Goal: Task Accomplishment & Management: Use online tool/utility

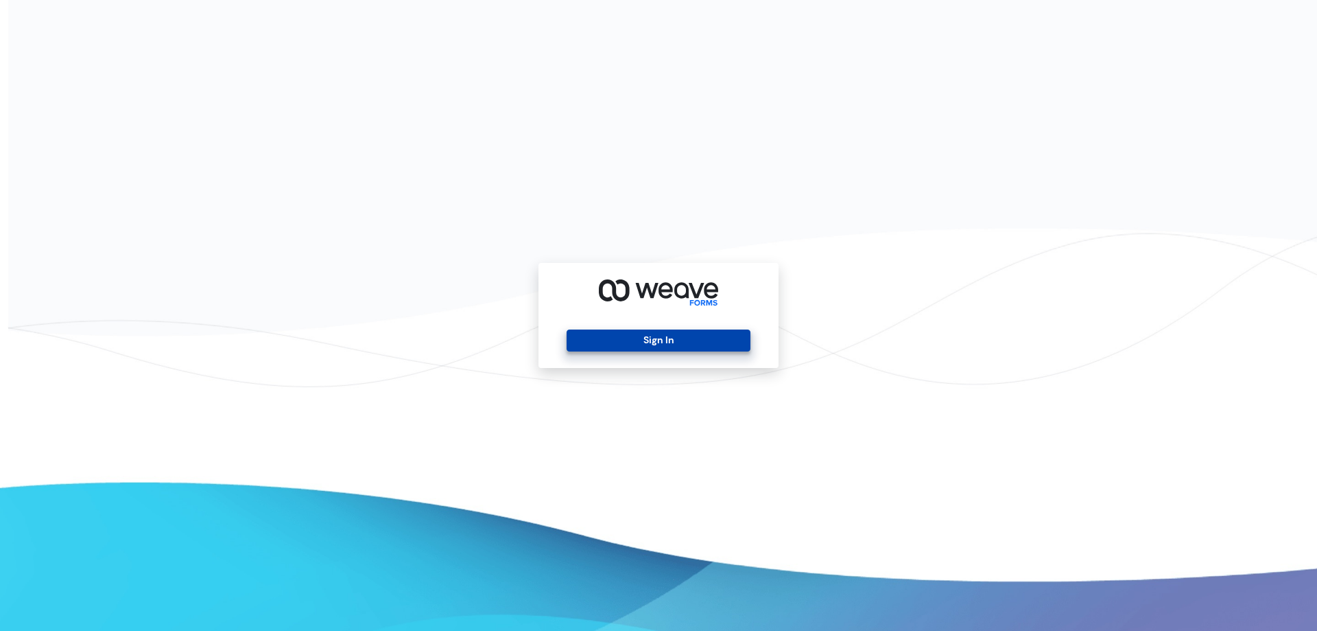
click at [644, 337] on button "Sign In" at bounding box center [658, 340] width 183 height 22
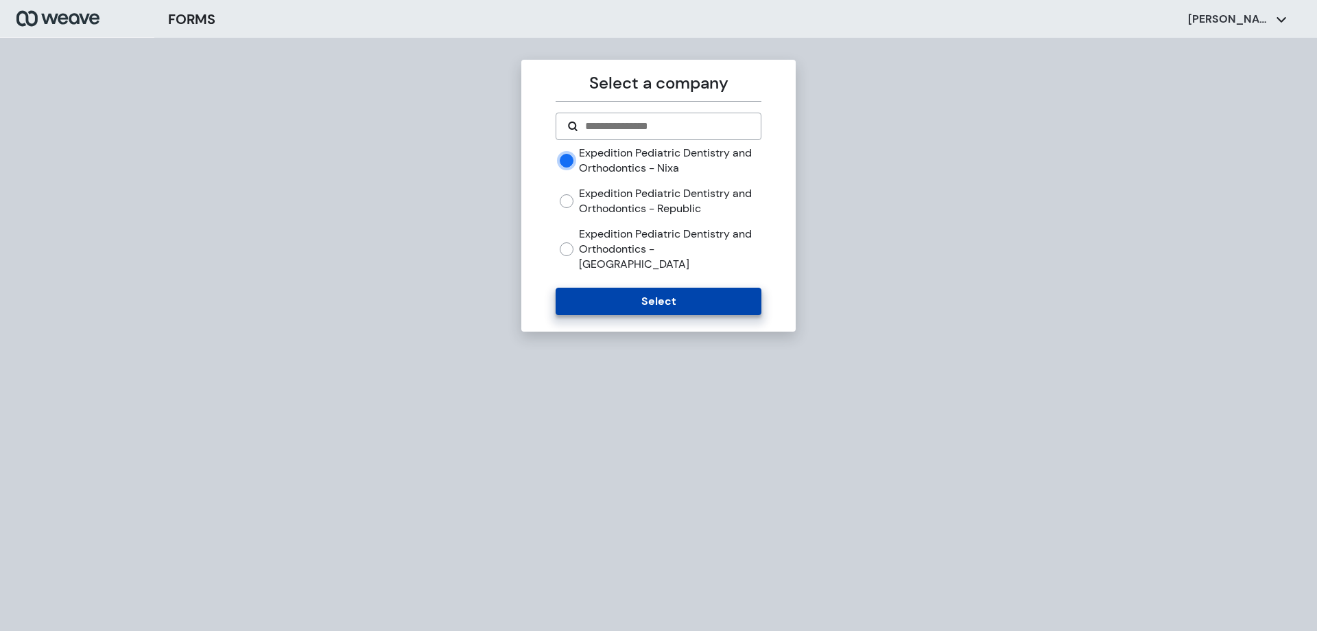
click at [713, 287] on button "Select" at bounding box center [658, 300] width 205 height 27
